Goal: Information Seeking & Learning: Learn about a topic

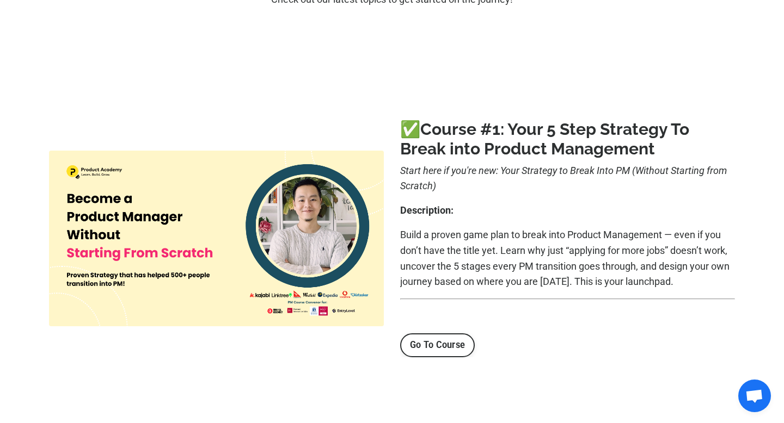
scroll to position [136, 0]
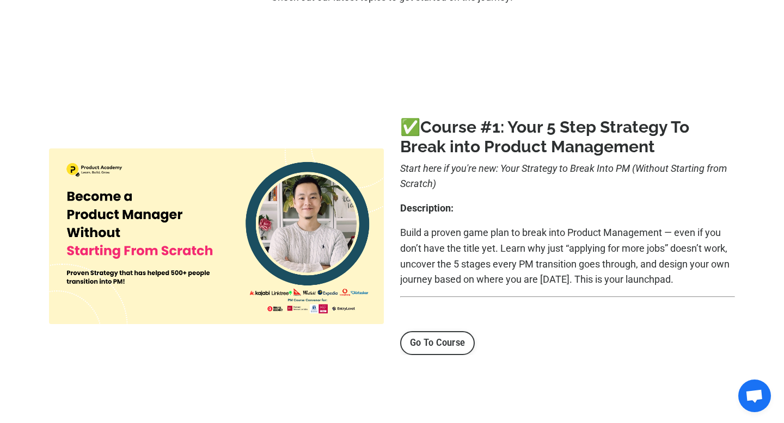
click at [436, 347] on link "Go To Course" at bounding box center [437, 343] width 75 height 24
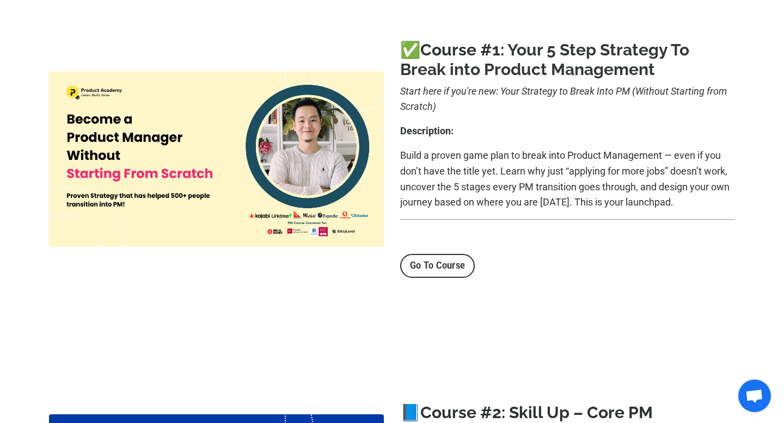
scroll to position [201, 0]
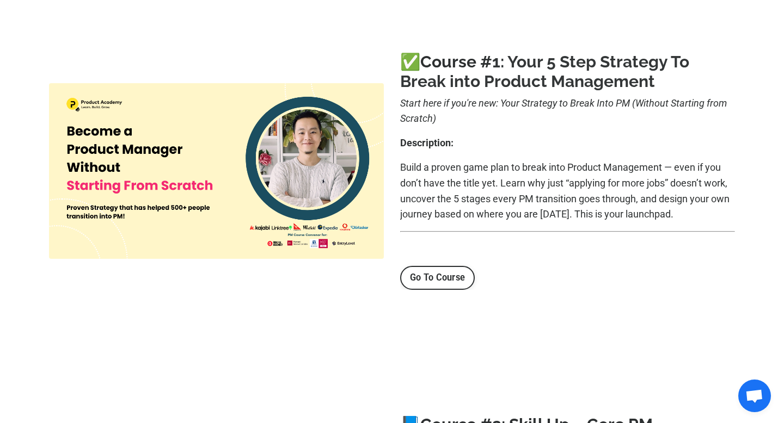
click at [433, 78] on b "1: Your 5 Step Strategy To Break into Product Management" at bounding box center [544, 71] width 289 height 39
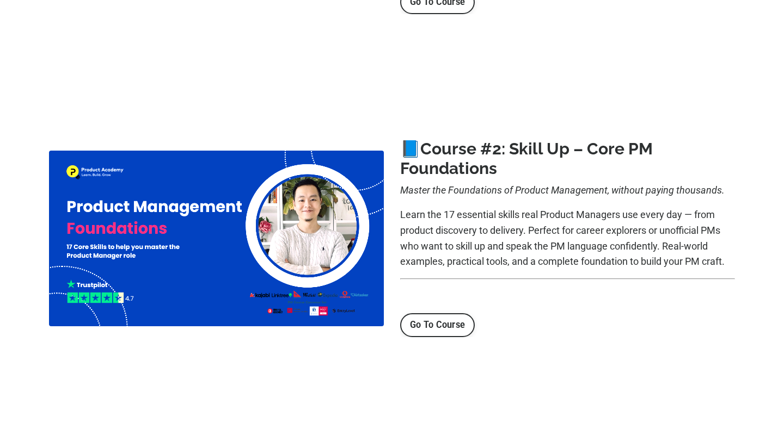
scroll to position [486, 0]
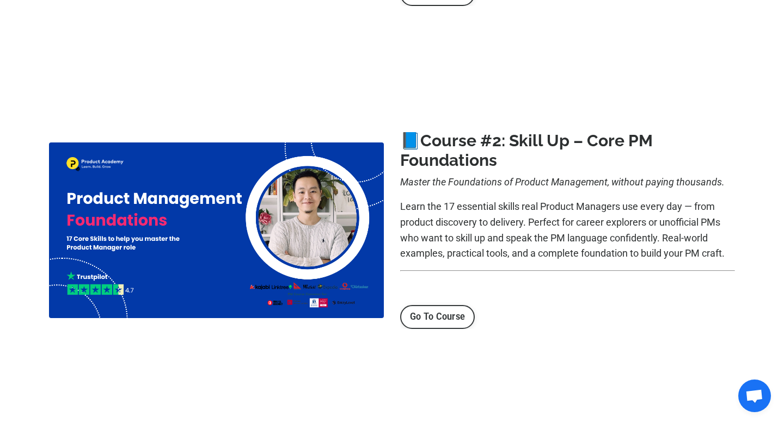
click at [409, 311] on link "Go To Course" at bounding box center [437, 317] width 75 height 24
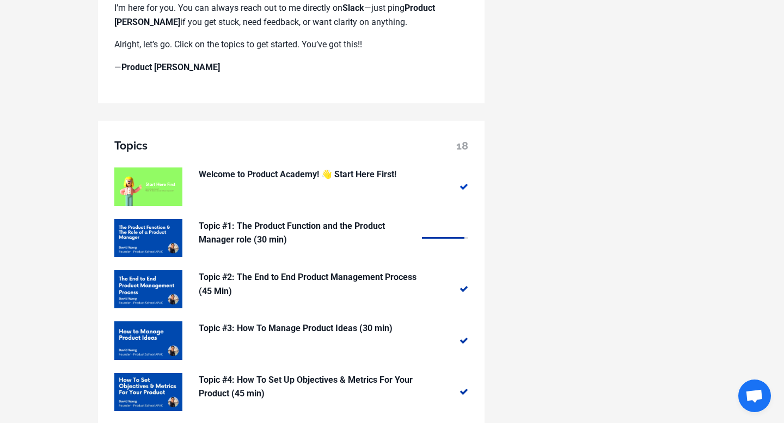
scroll to position [780, 0]
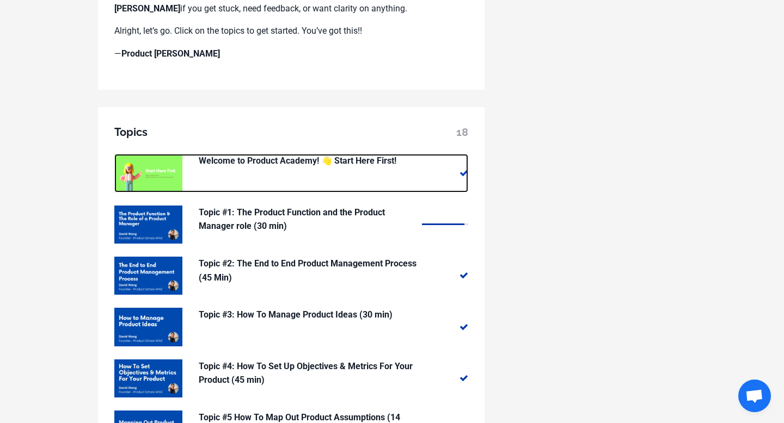
click at [234, 162] on p "Welcome to Product Academy! 👋 Start Here First!" at bounding box center [308, 161] width 218 height 14
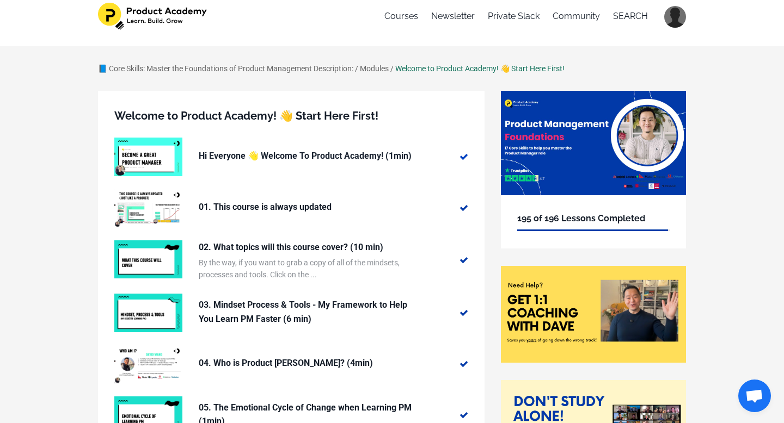
scroll to position [8, 0]
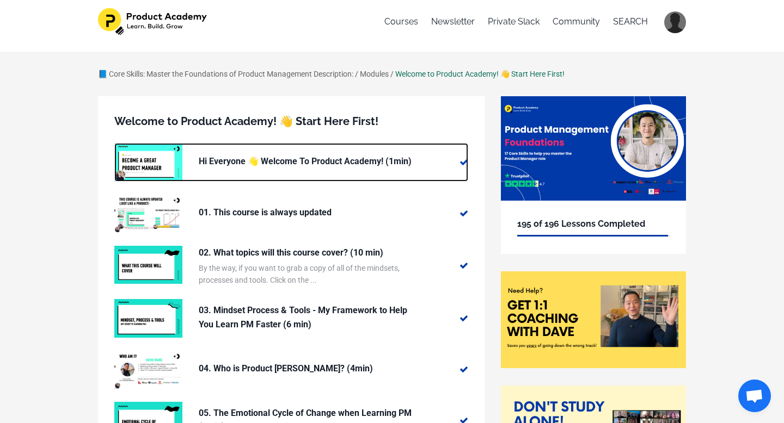
click at [217, 156] on p "Hi Everyone 👋 Welcome To Product Academy! (1min)" at bounding box center [308, 162] width 218 height 14
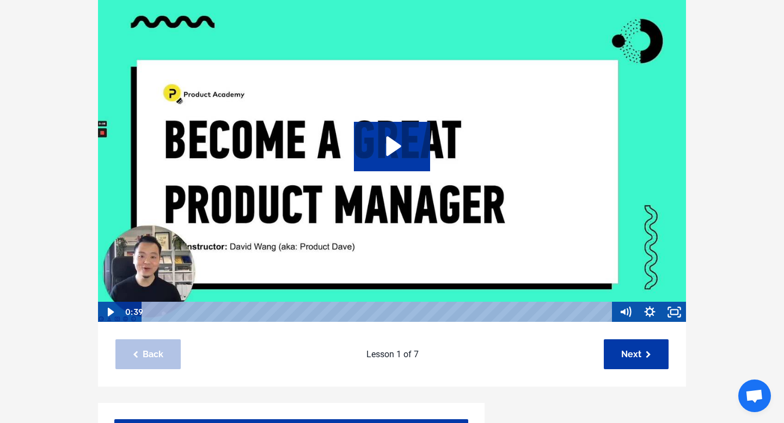
scroll to position [121, 0]
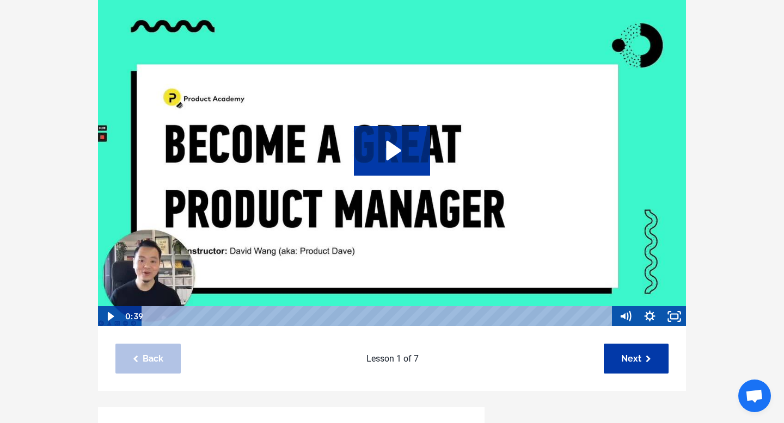
click at [155, 317] on div "Playbar" at bounding box center [379, 316] width 456 height 21
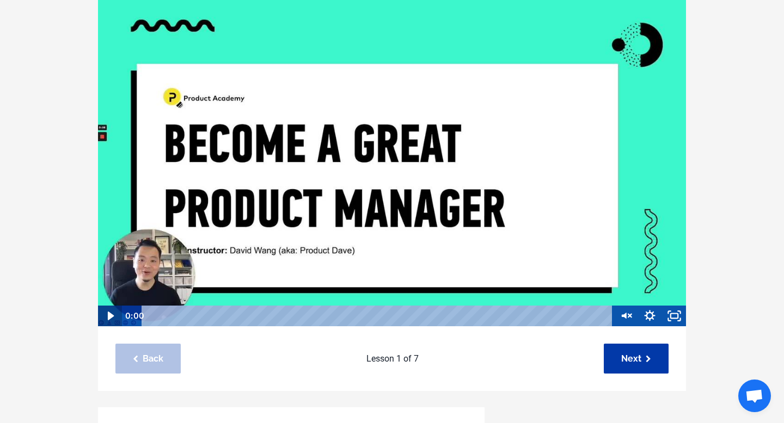
click at [112, 317] on icon "Play Video" at bounding box center [111, 316] width 7 height 9
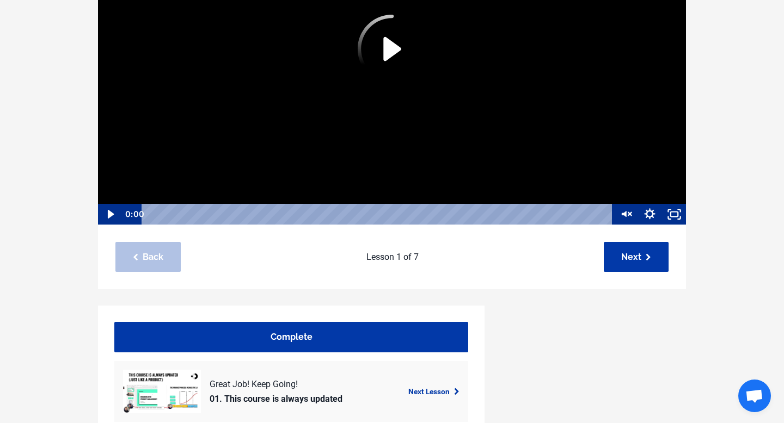
scroll to position [271, 0]
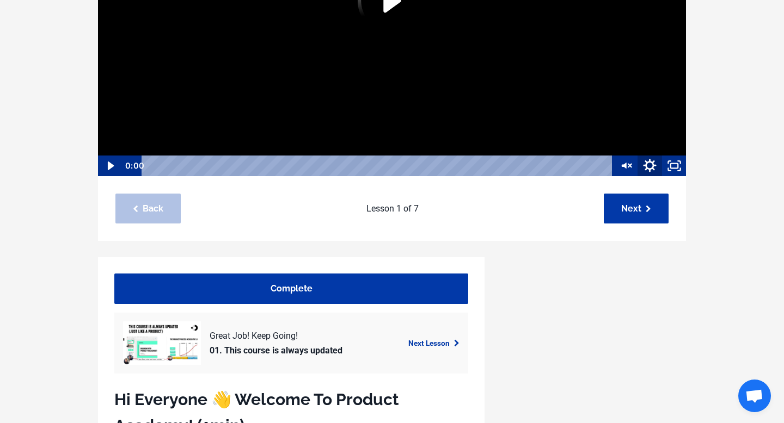
click at [648, 165] on icon "Show settings menu" at bounding box center [649, 165] width 29 height 25
click at [717, 135] on div "📘 Core Skills: Master the Foundations of Product Management Description: / Modu…" at bounding box center [392, 345] width 784 height 1113
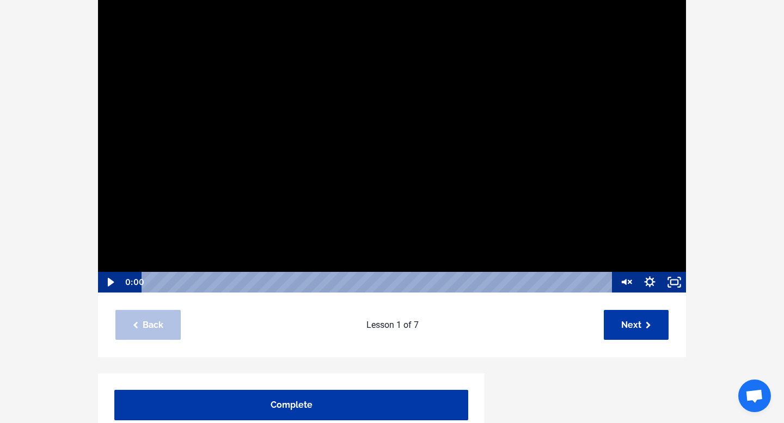
scroll to position [112, 0]
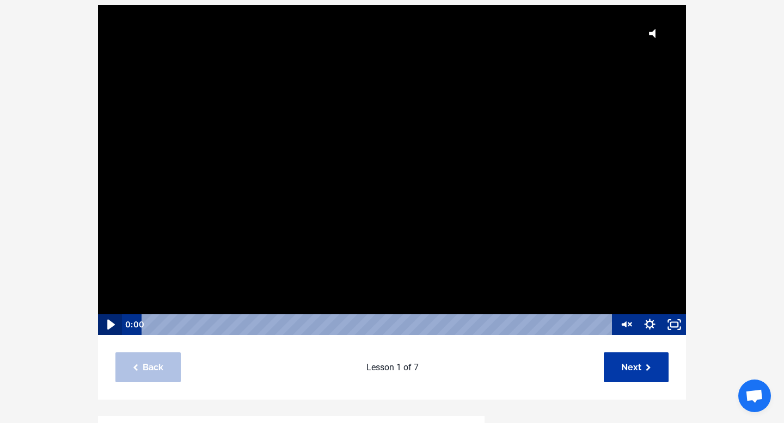
click at [107, 327] on icon "Play Video" at bounding box center [110, 324] width 29 height 25
click at [624, 325] on icon "Unmute" at bounding box center [623, 324] width 6 height 7
click at [114, 323] on icon "Pause" at bounding box center [109, 324] width 29 height 25
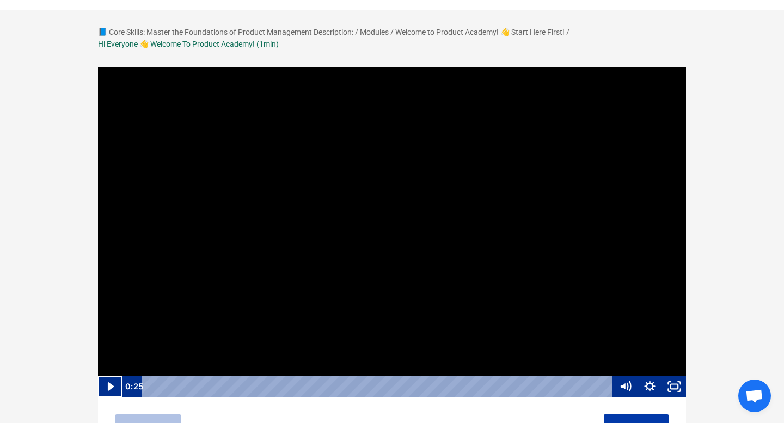
scroll to position [93, 0]
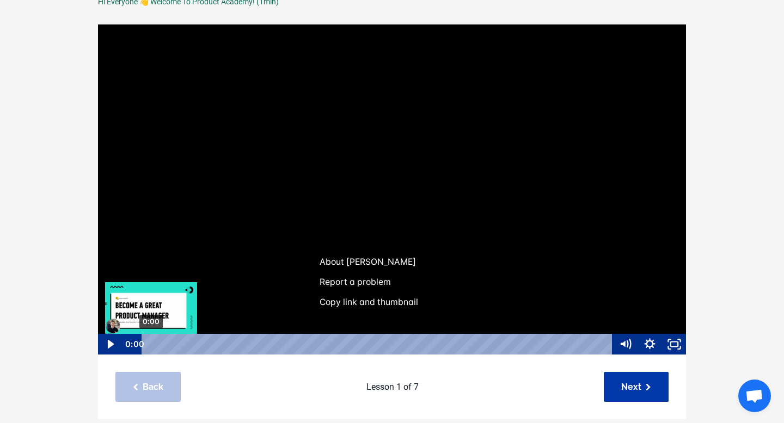
click at [151, 341] on div "0:00" at bounding box center [379, 344] width 456 height 21
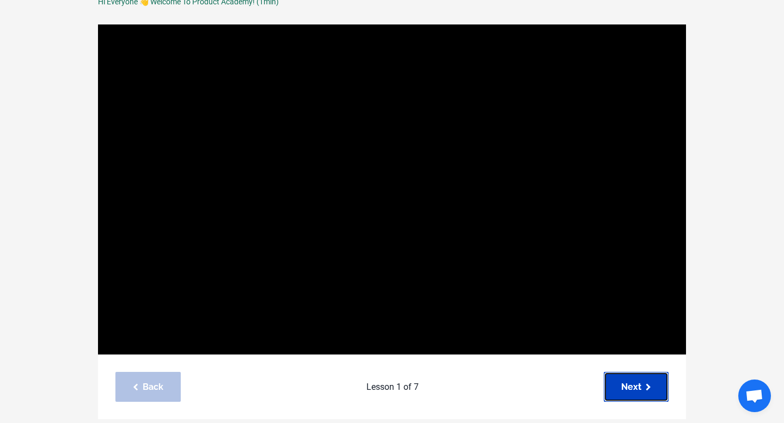
click at [628, 383] on link "Next" at bounding box center [636, 387] width 65 height 30
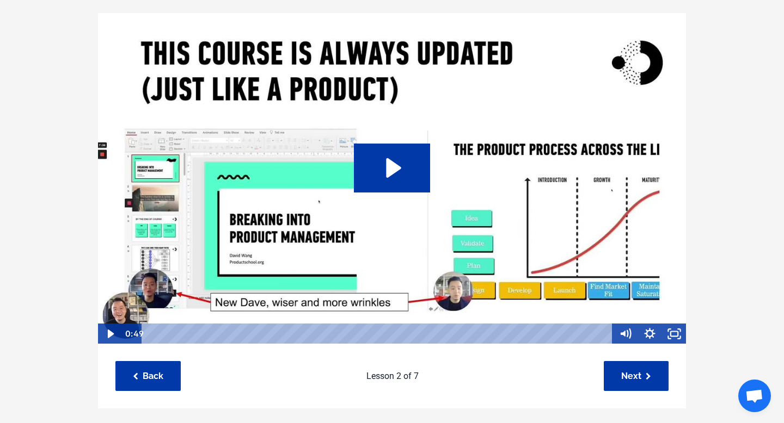
scroll to position [99, 0]
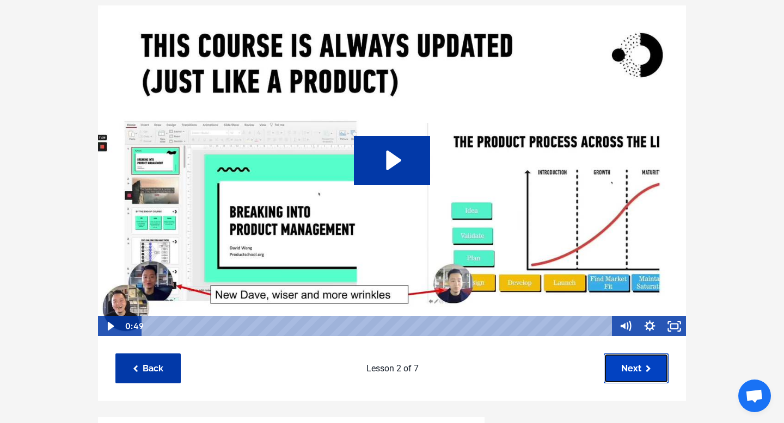
click at [621, 377] on link "Next" at bounding box center [636, 369] width 65 height 30
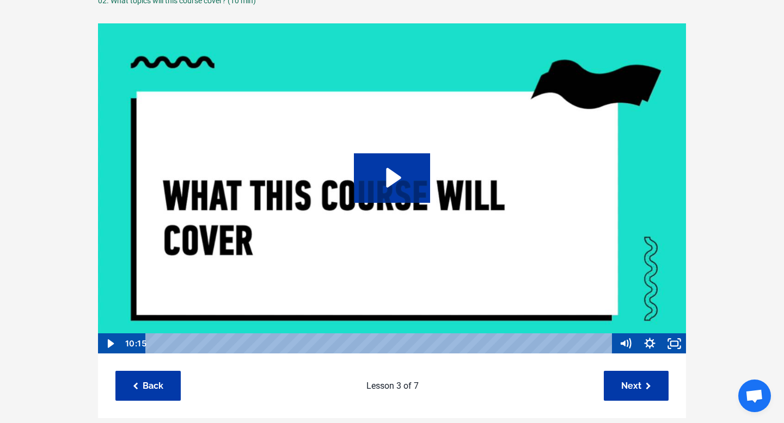
scroll to position [96, 0]
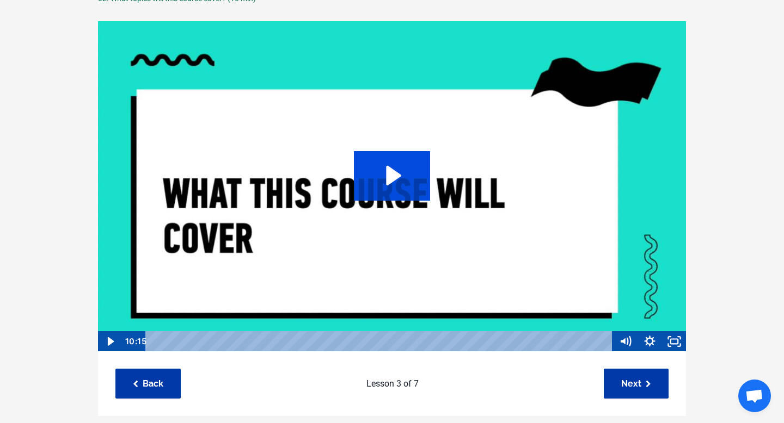
click at [414, 177] on icon "Play Video: file-uploads/sites/127338/video/f564286-8c2a-004f-3e07-c88bc7f7f631…" at bounding box center [392, 175] width 77 height 49
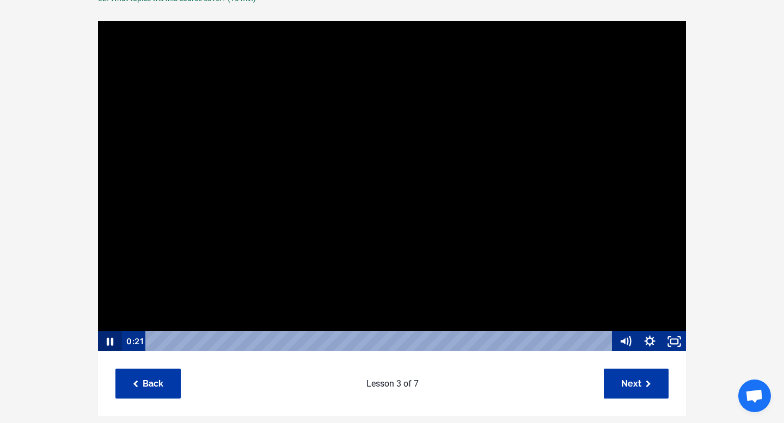
click at [112, 341] on icon "Pause" at bounding box center [110, 343] width 7 height 8
click at [97, 331] on button "Play Video" at bounding box center [109, 341] width 24 height 21
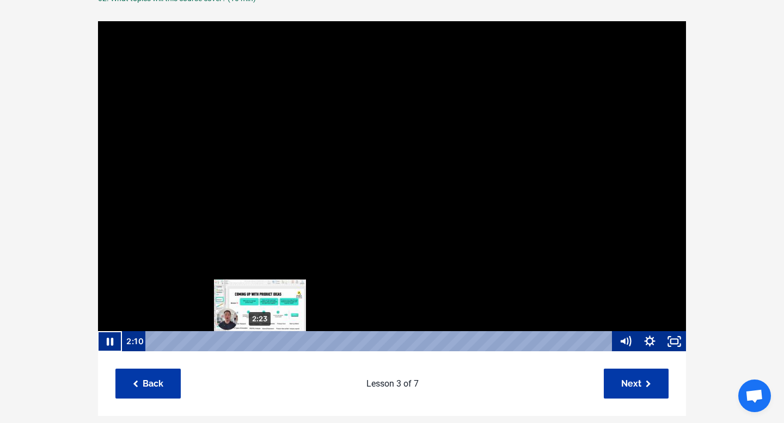
click at [260, 342] on div "2:23" at bounding box center [381, 341] width 452 height 21
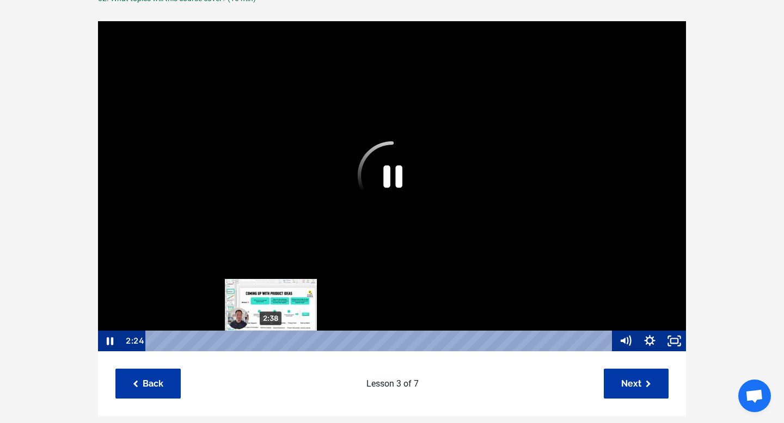
click at [271, 342] on div "2:38" at bounding box center [381, 341] width 452 height 21
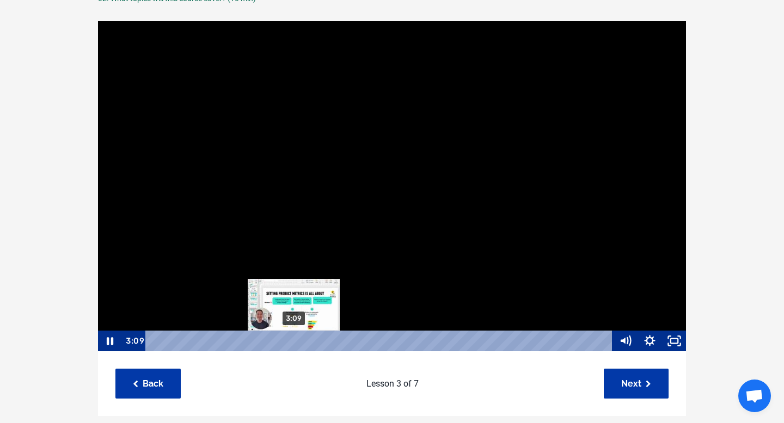
click at [294, 339] on div "3:09" at bounding box center [381, 341] width 452 height 21
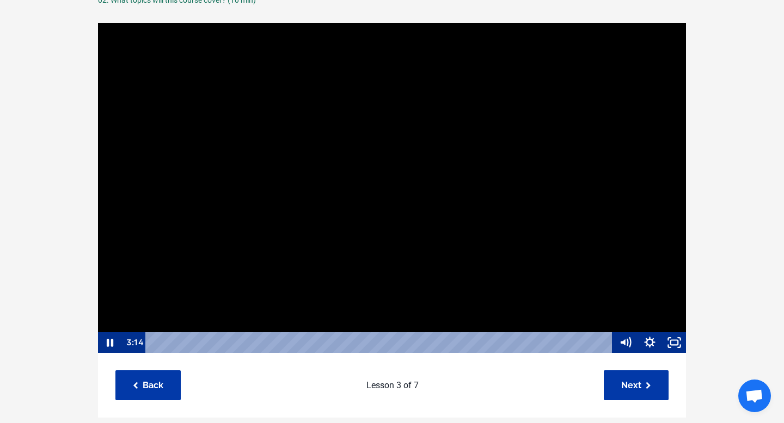
scroll to position [99, 0]
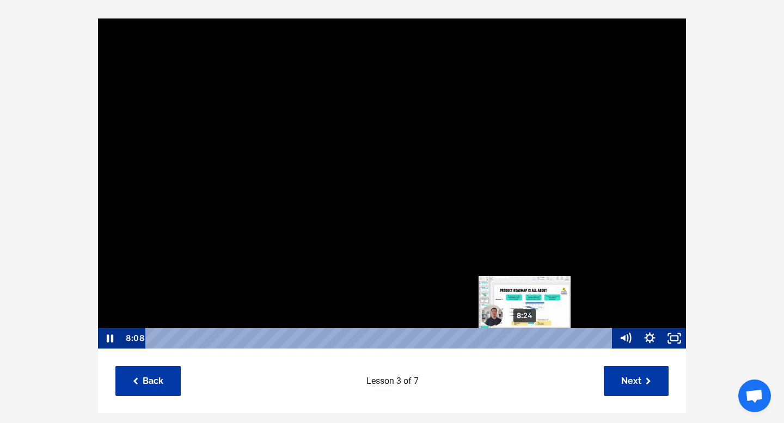
click at [525, 335] on div "8:24" at bounding box center [381, 338] width 452 height 21
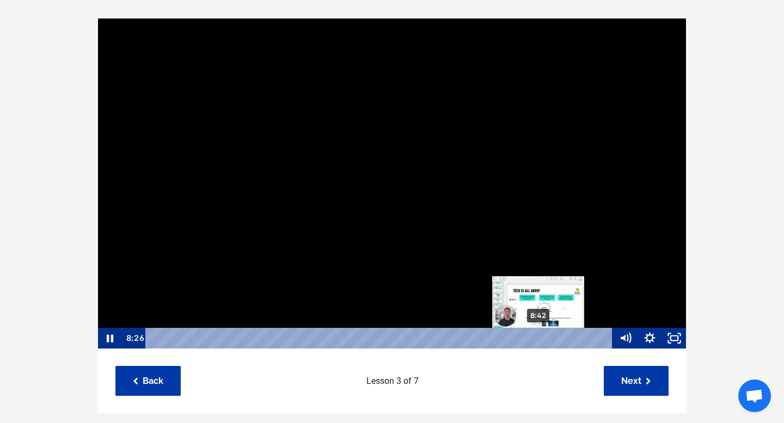
click at [539, 335] on div "8:42" at bounding box center [381, 338] width 452 height 21
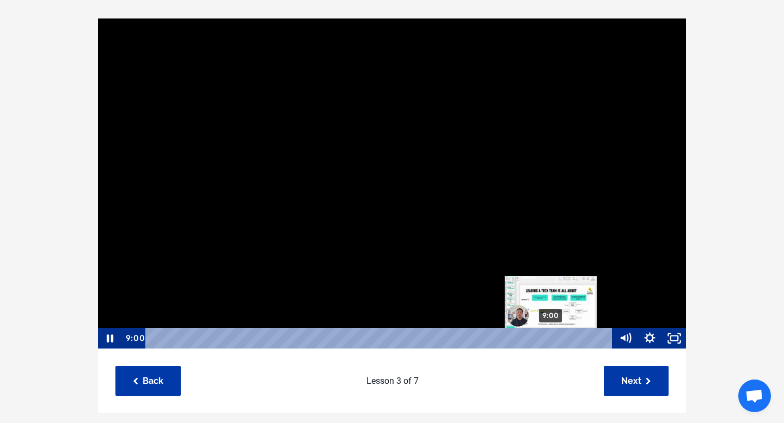
click at [551, 335] on div "9:00" at bounding box center [381, 338] width 452 height 21
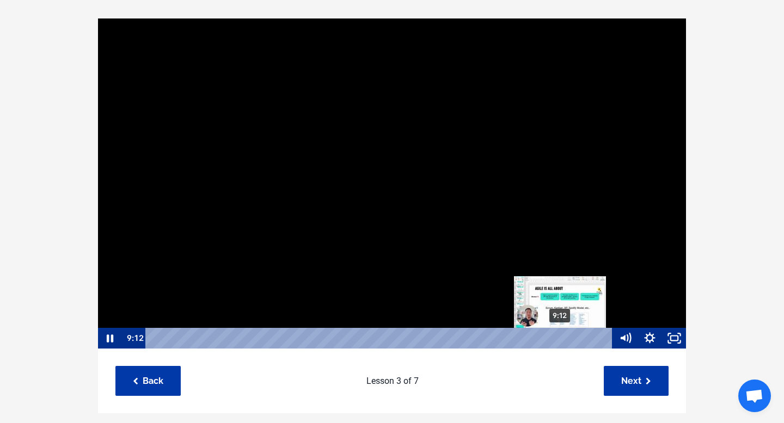
click at [561, 335] on div "9:12" at bounding box center [381, 338] width 452 height 21
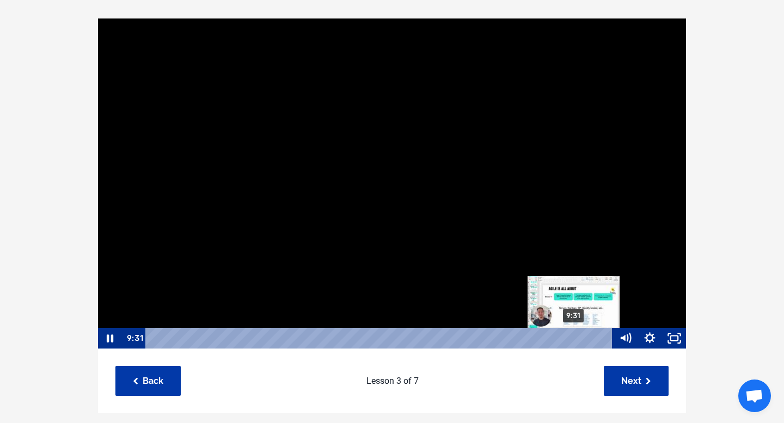
click at [574, 336] on div "9:31" at bounding box center [381, 338] width 452 height 21
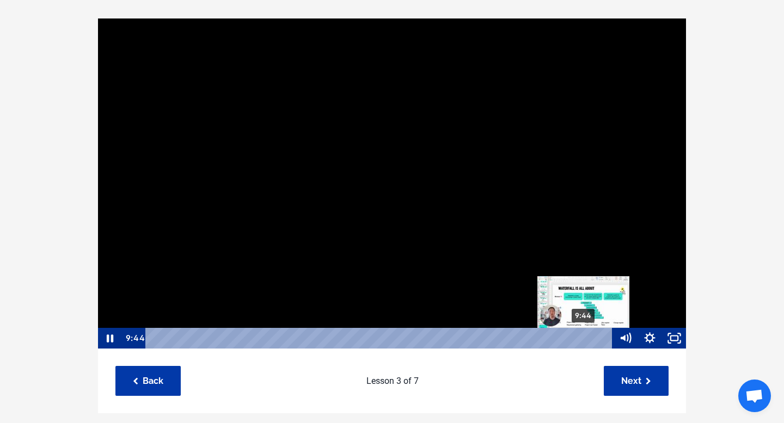
click at [584, 336] on div "9:44" at bounding box center [381, 338] width 452 height 21
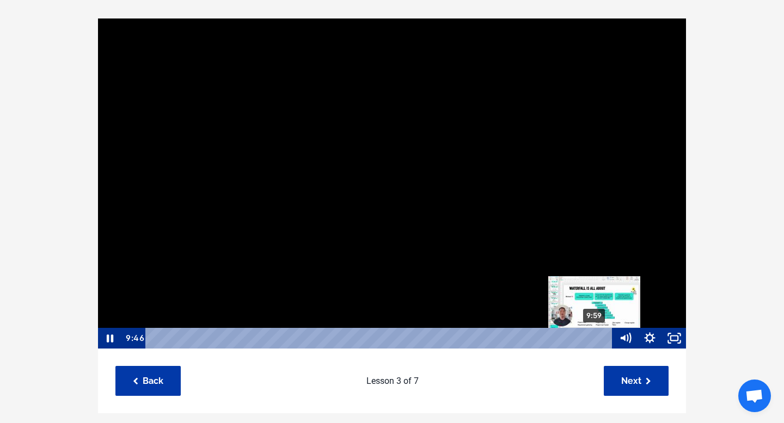
click at [595, 335] on div "9:59" at bounding box center [381, 338] width 452 height 21
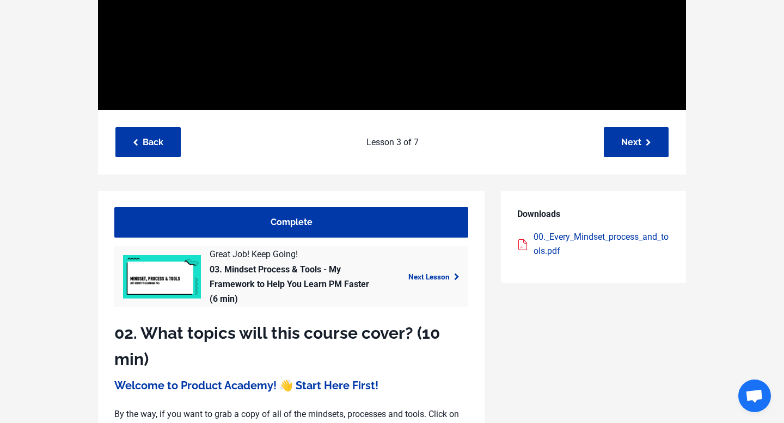
scroll to position [325, 0]
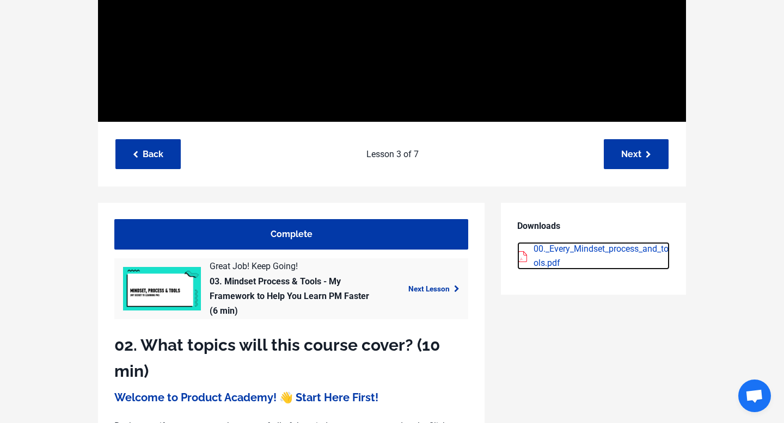
click at [566, 251] on div "00._Every_Mindset_process_and_tools.pdf" at bounding box center [601, 256] width 136 height 28
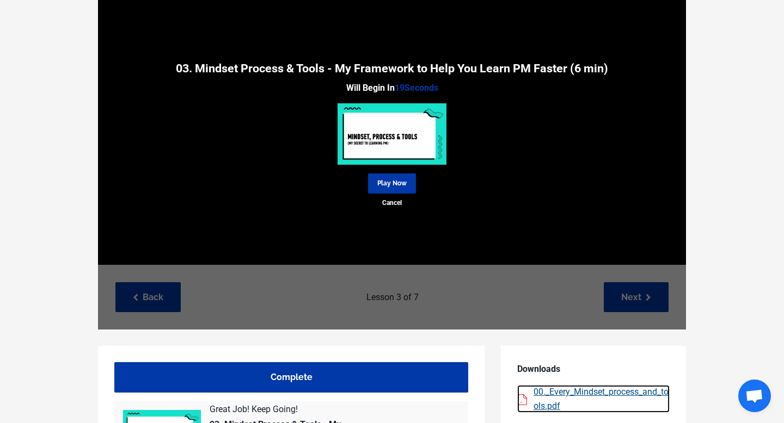
scroll to position [182, 0]
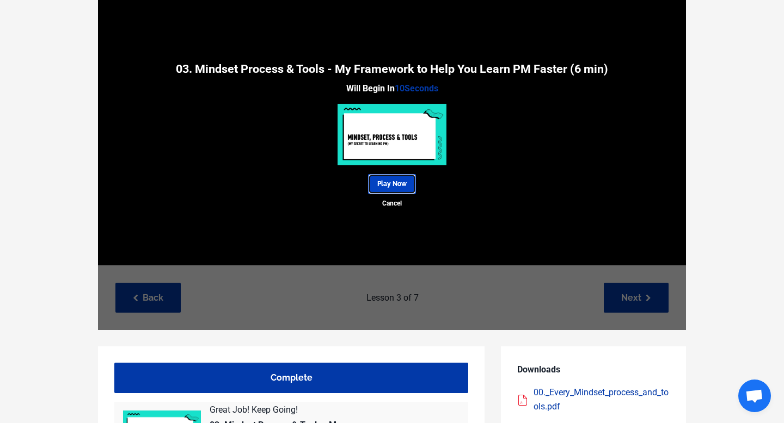
click at [410, 183] on link "Play Now" at bounding box center [392, 184] width 48 height 20
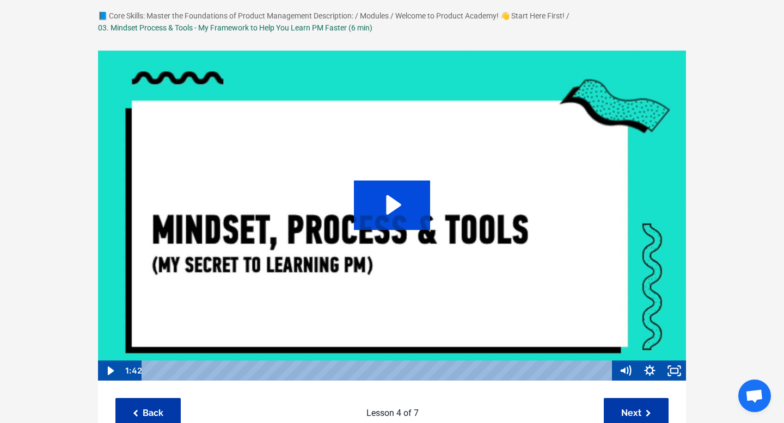
scroll to position [71, 0]
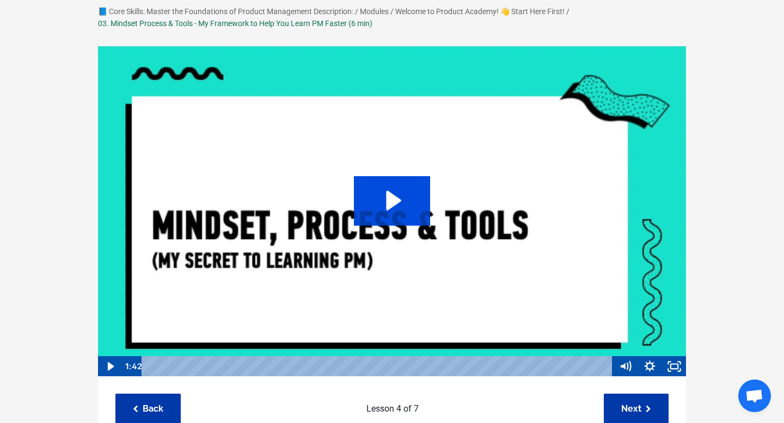
click at [405, 209] on icon "Play Video: sites/127338/video/RZoubY3T8G5FZe7WPUbs_04._Mindset_process_and_too…" at bounding box center [392, 200] width 77 height 49
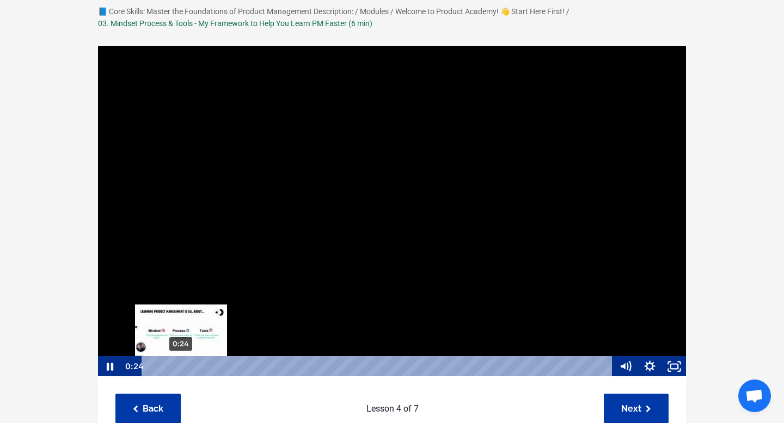
click at [181, 364] on div "0:24" at bounding box center [379, 367] width 456 height 21
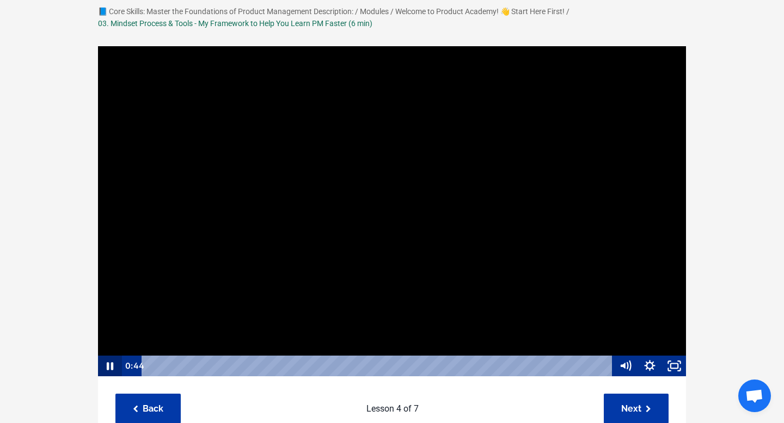
click at [107, 364] on icon "Pause" at bounding box center [110, 367] width 7 height 8
click at [110, 367] on icon "Play Video" at bounding box center [111, 366] width 7 height 9
click at [110, 367] on icon "Pause" at bounding box center [109, 366] width 29 height 25
